Goal: Task Accomplishment & Management: Use online tool/utility

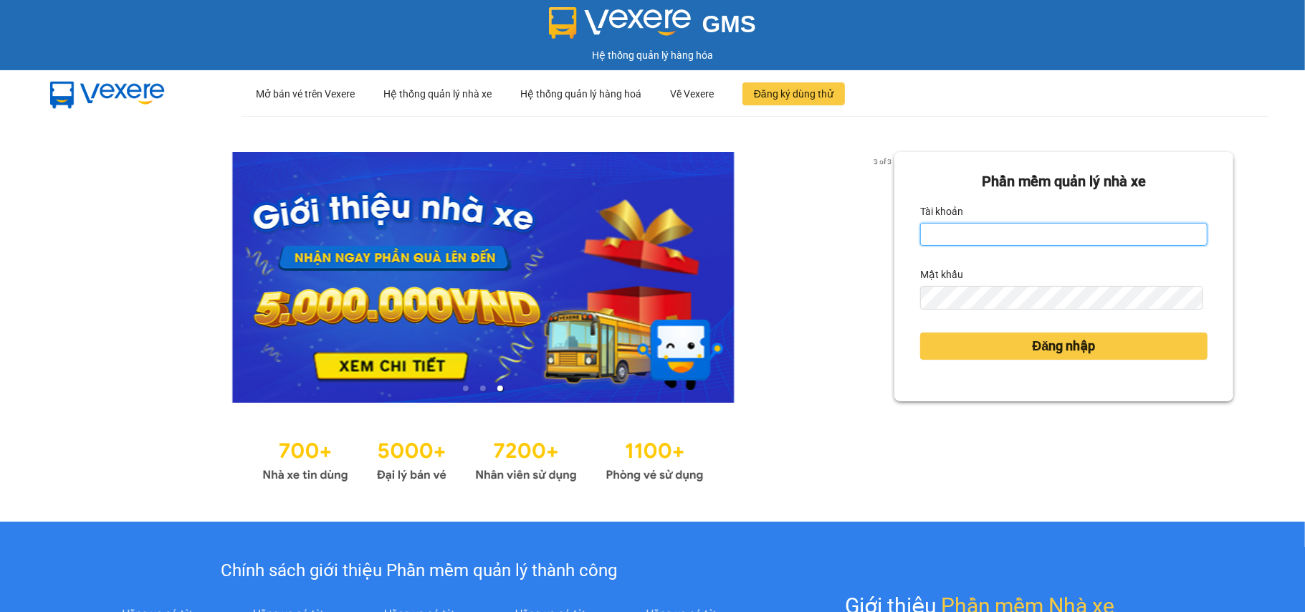
drag, startPoint x: 995, startPoint y: 235, endPoint x: 1010, endPoint y: 245, distance: 18.1
click at [995, 235] on input "Tài khoản" at bounding box center [1063, 234] width 287 height 23
type input "tuyetmai.minhquoc"
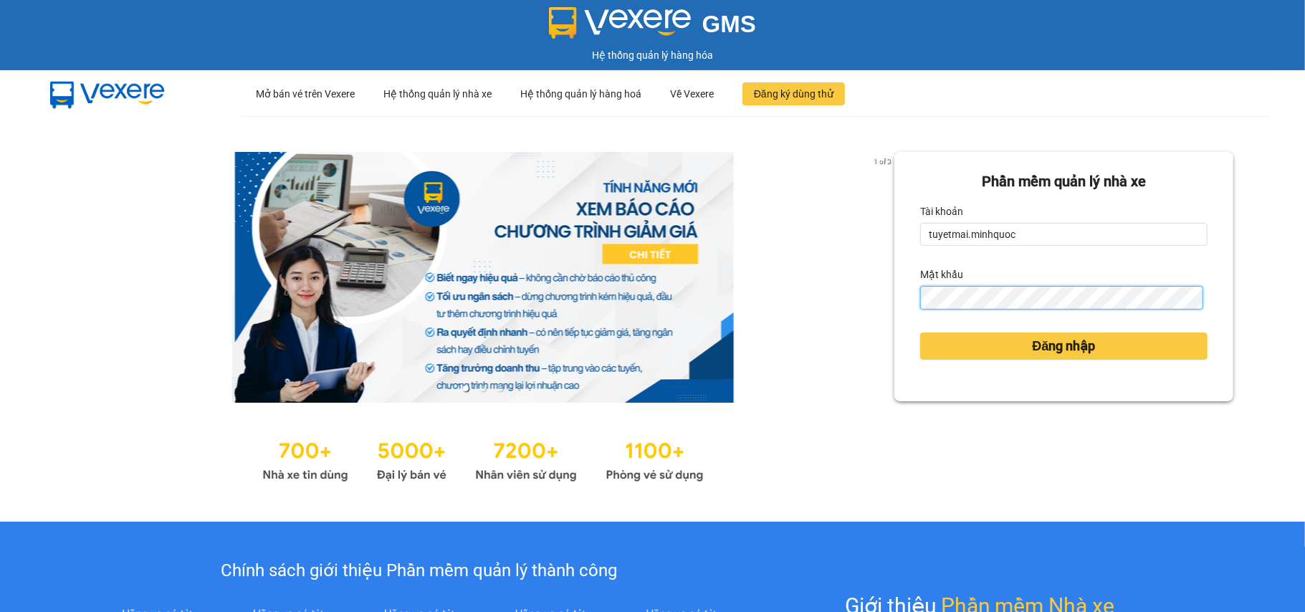
click at [920, 333] on button "Đăng nhập" at bounding box center [1063, 346] width 287 height 27
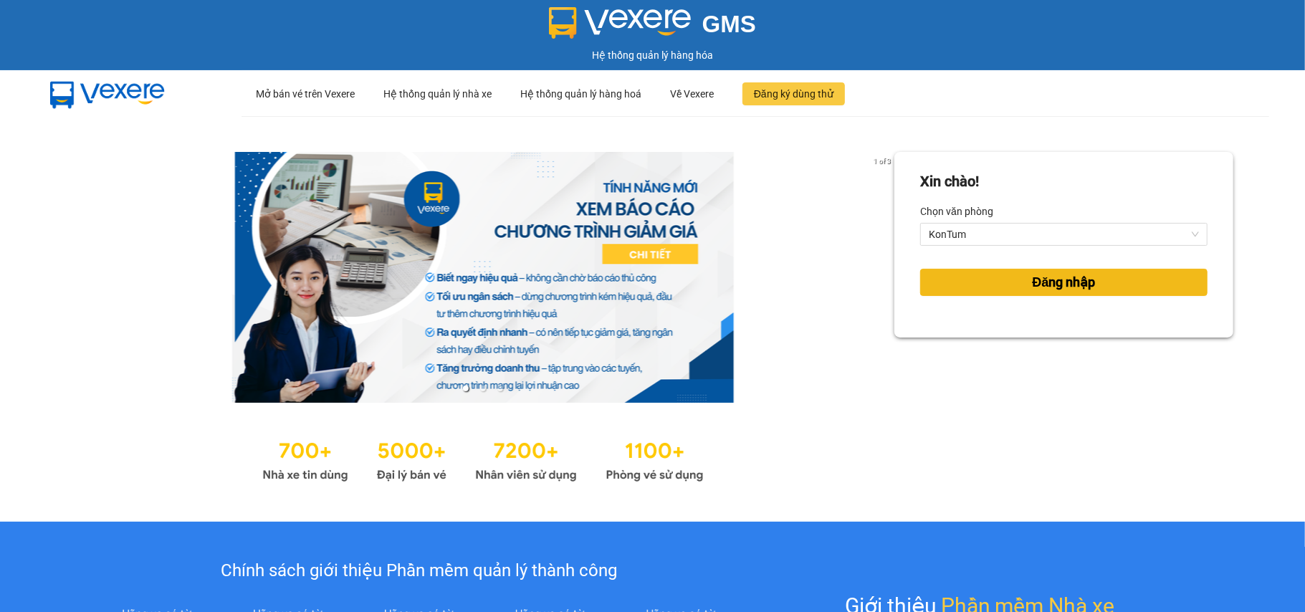
click at [1084, 292] on span "Đăng nhập" at bounding box center [1064, 282] width 63 height 20
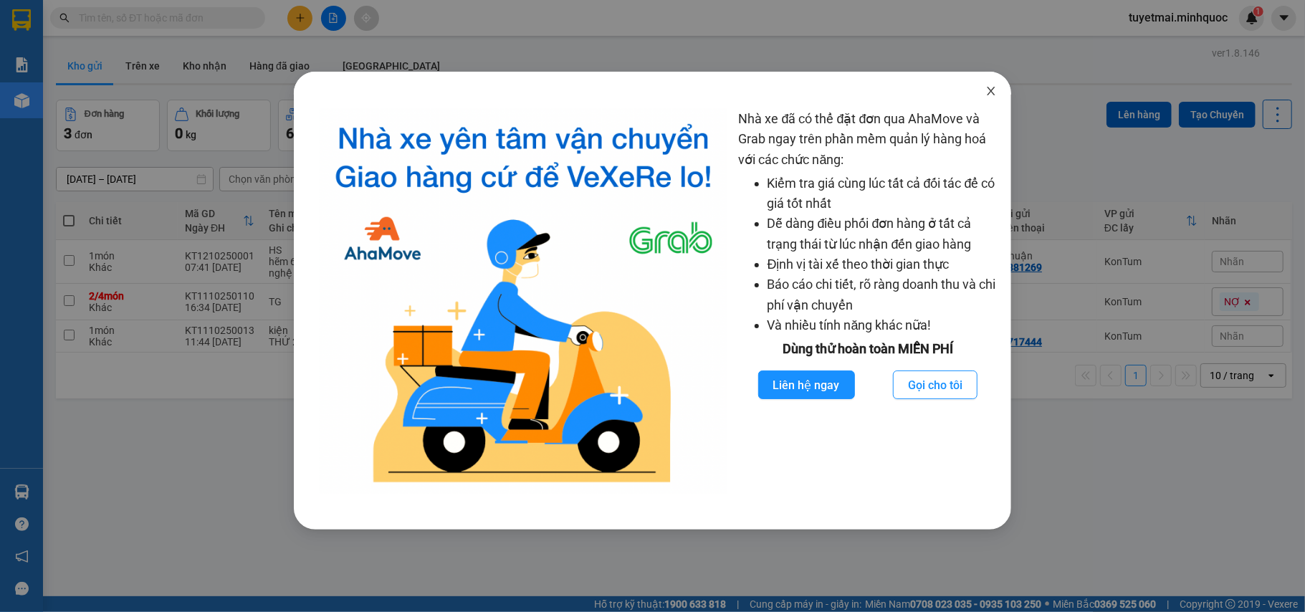
click at [995, 92] on icon "close" at bounding box center [990, 90] width 11 height 11
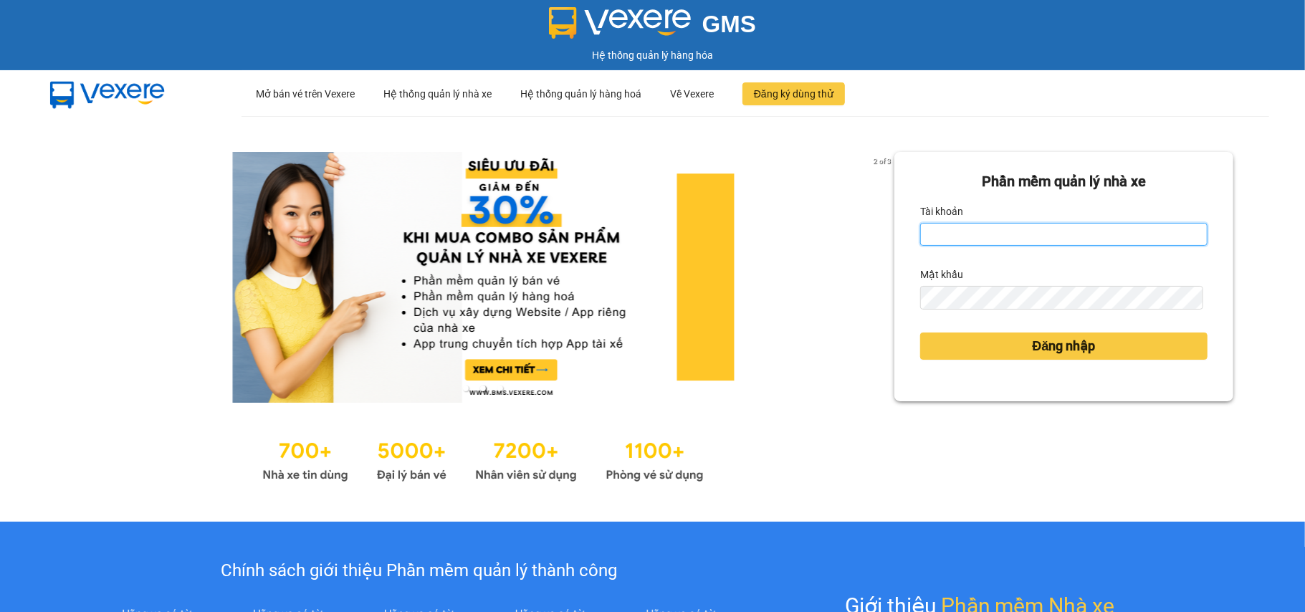
click at [1018, 225] on input "Tài khoản" at bounding box center [1063, 234] width 287 height 23
type input "tuyetmai.minhquoc"
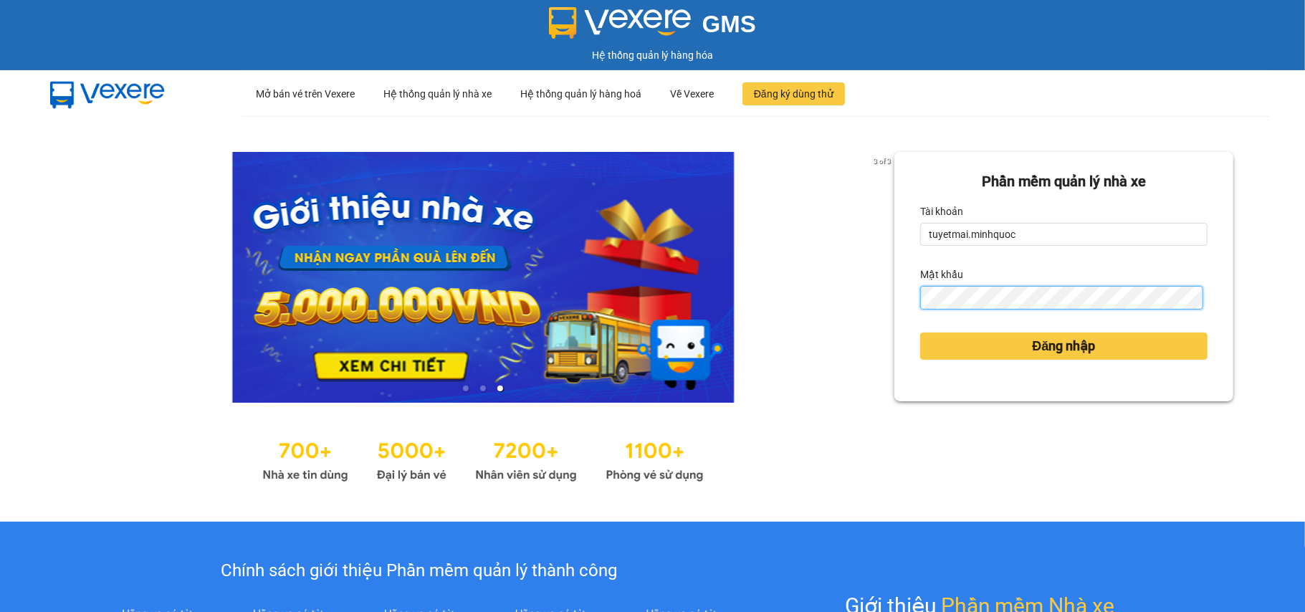
click at [920, 333] on button "Đăng nhập" at bounding box center [1063, 346] width 287 height 27
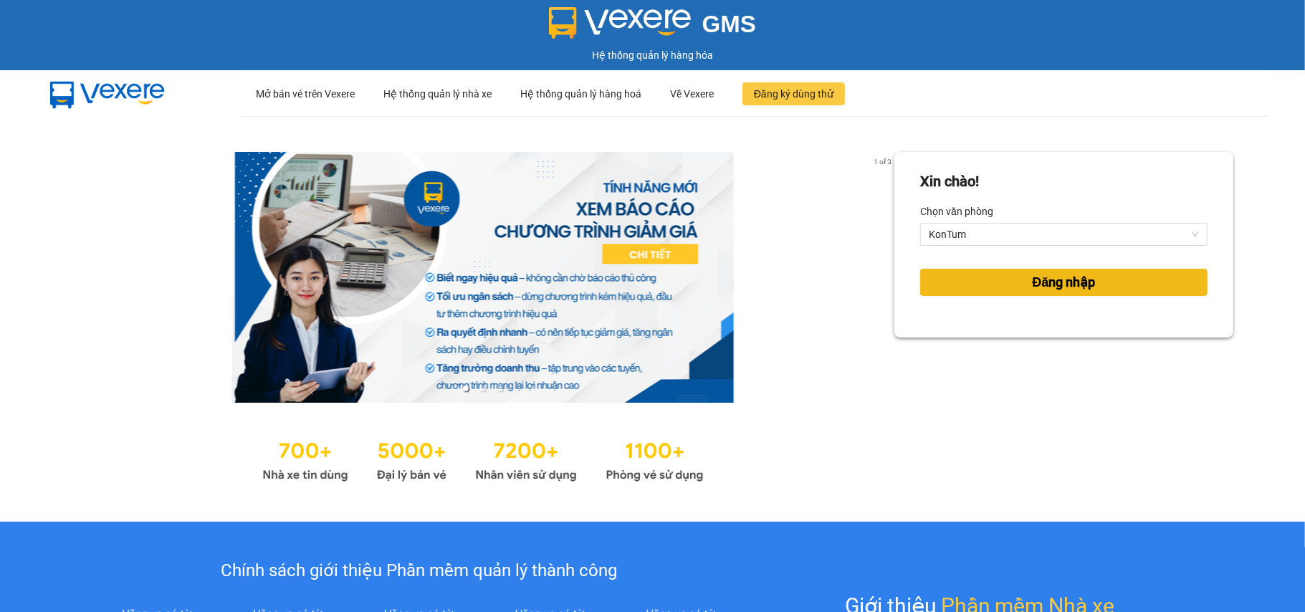
click at [1052, 290] on span "Đăng nhập" at bounding box center [1064, 282] width 63 height 20
